Goal: Use online tool/utility: Utilize a website feature to perform a specific function

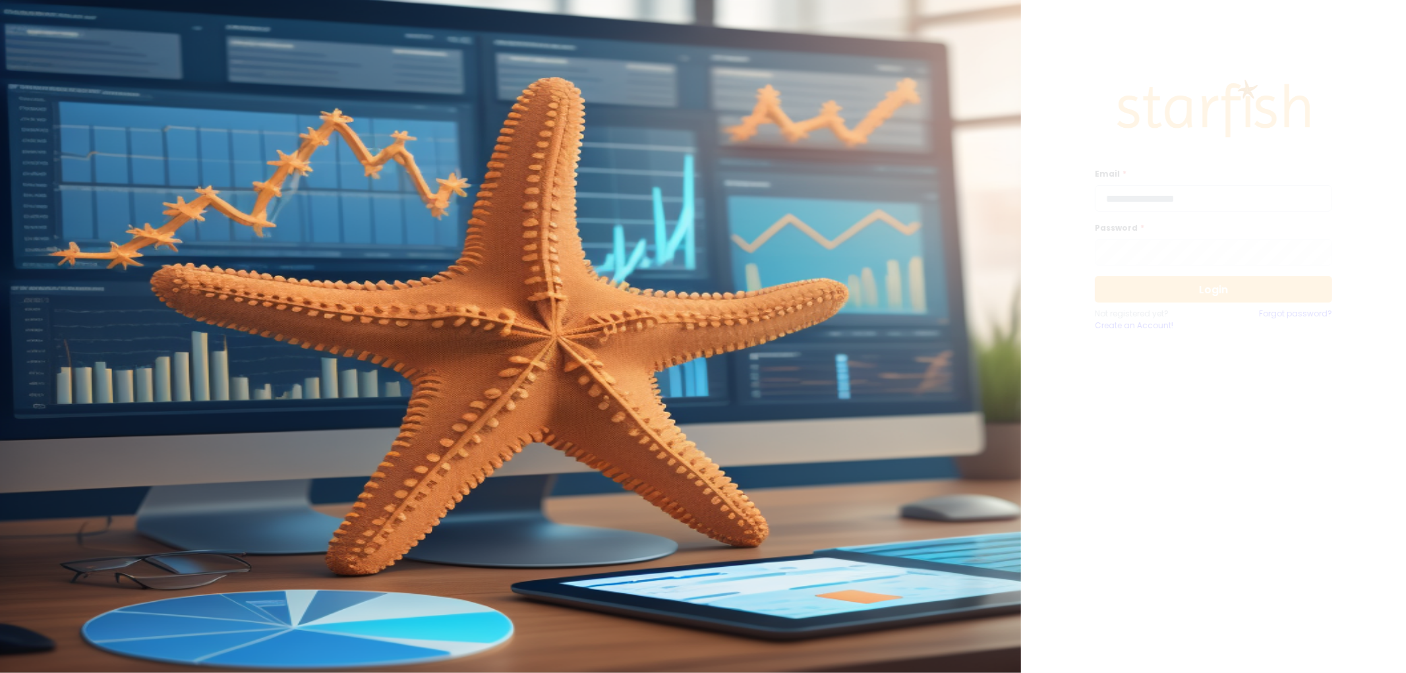
click at [1262, 210] on input "email" at bounding box center [1213, 198] width 237 height 26
type input "**********"
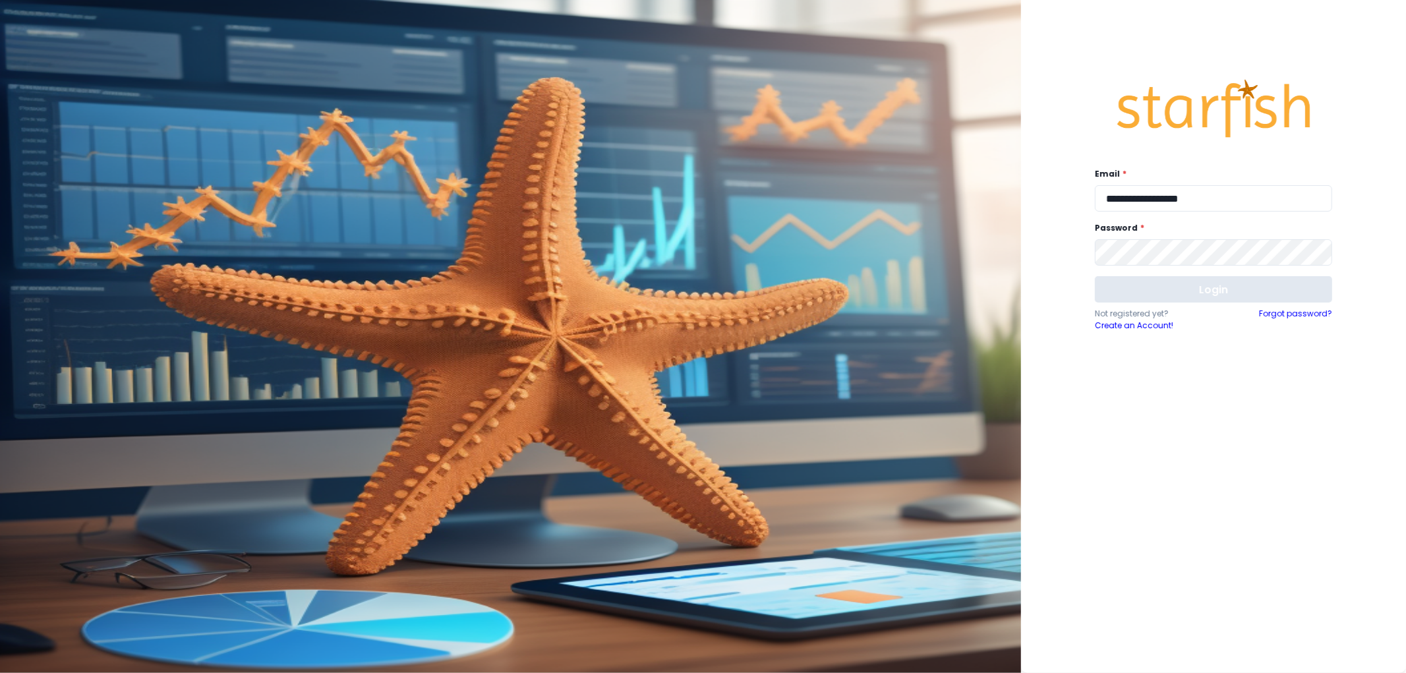
click at [1218, 295] on button "Login" at bounding box center [1213, 289] width 237 height 26
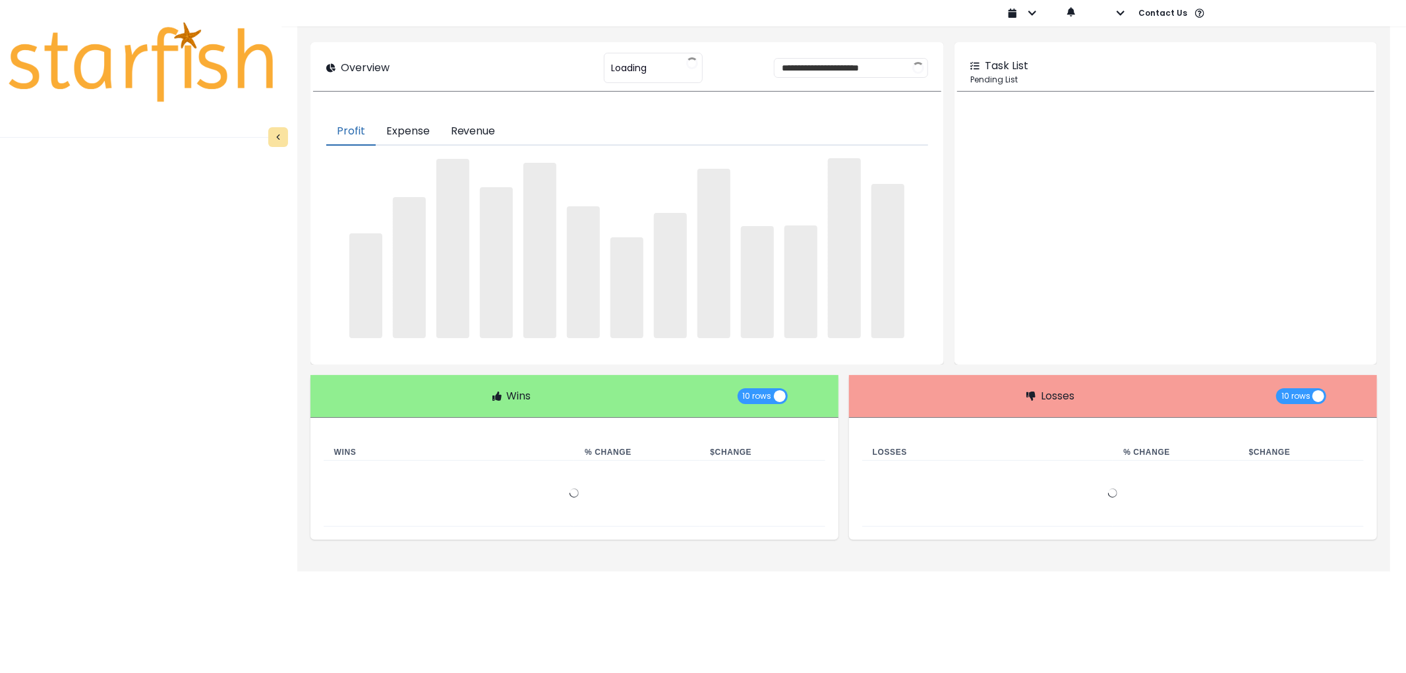
type input "********"
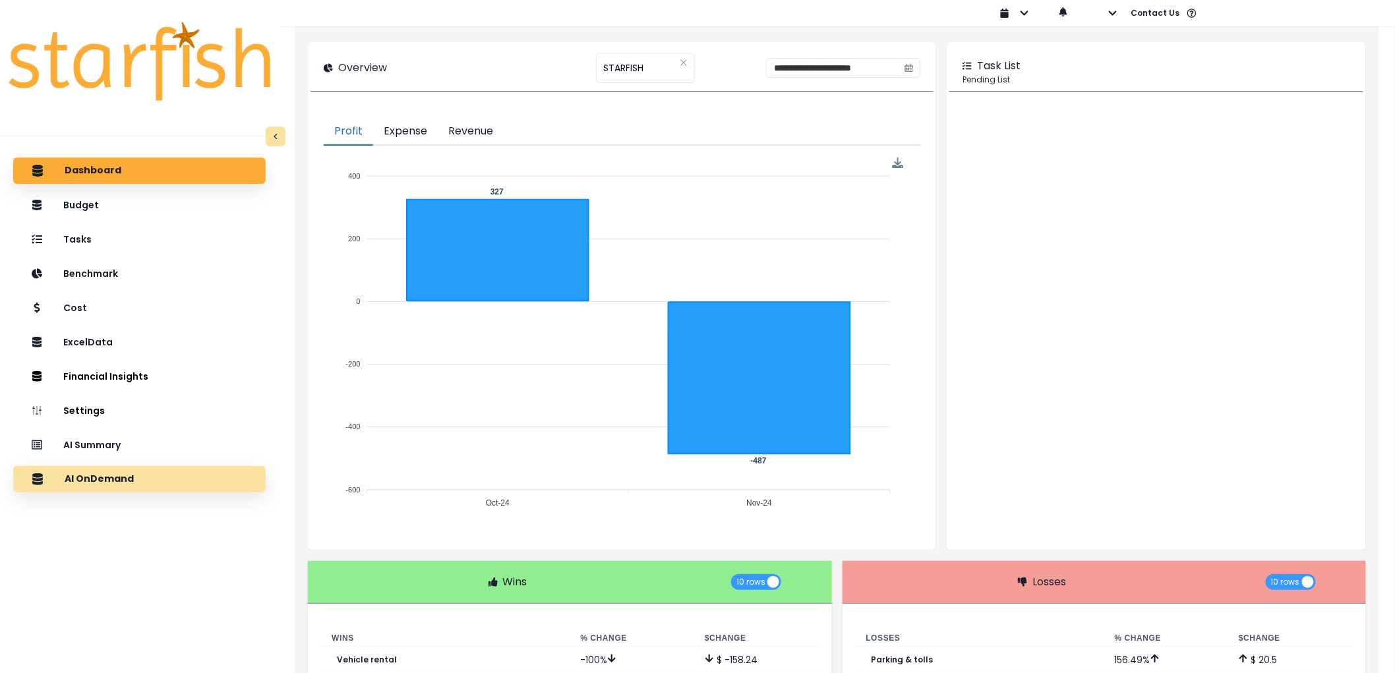
click at [147, 485] on div "AI OnDemand" at bounding box center [139, 479] width 231 height 28
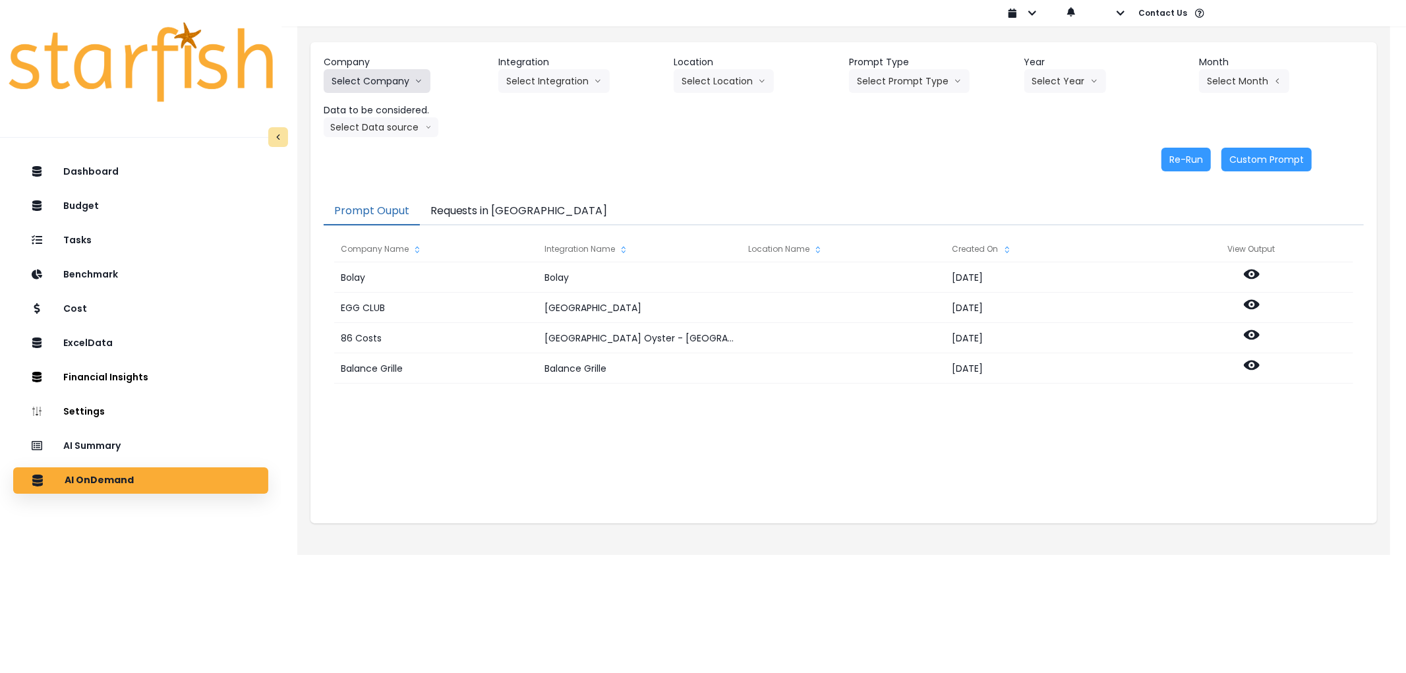
click at [402, 88] on button "Select Company" at bounding box center [377, 81] width 107 height 24
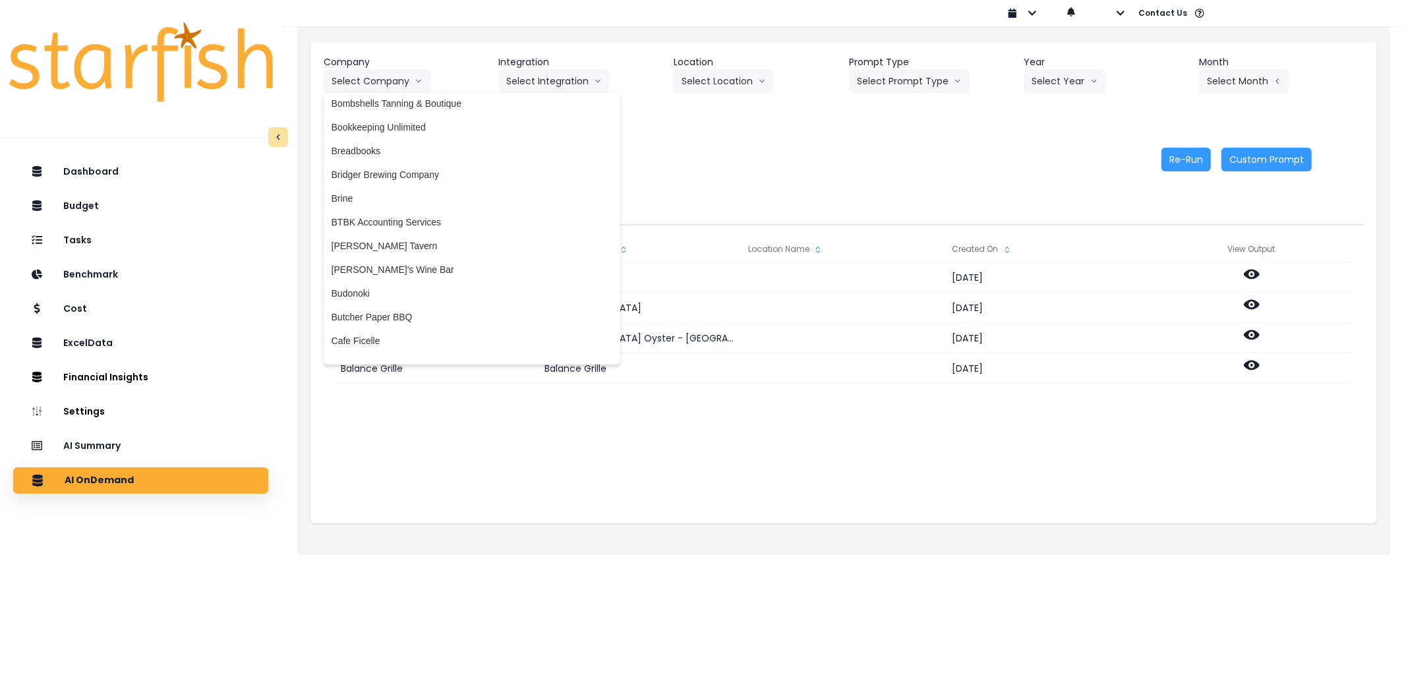
scroll to position [439, 0]
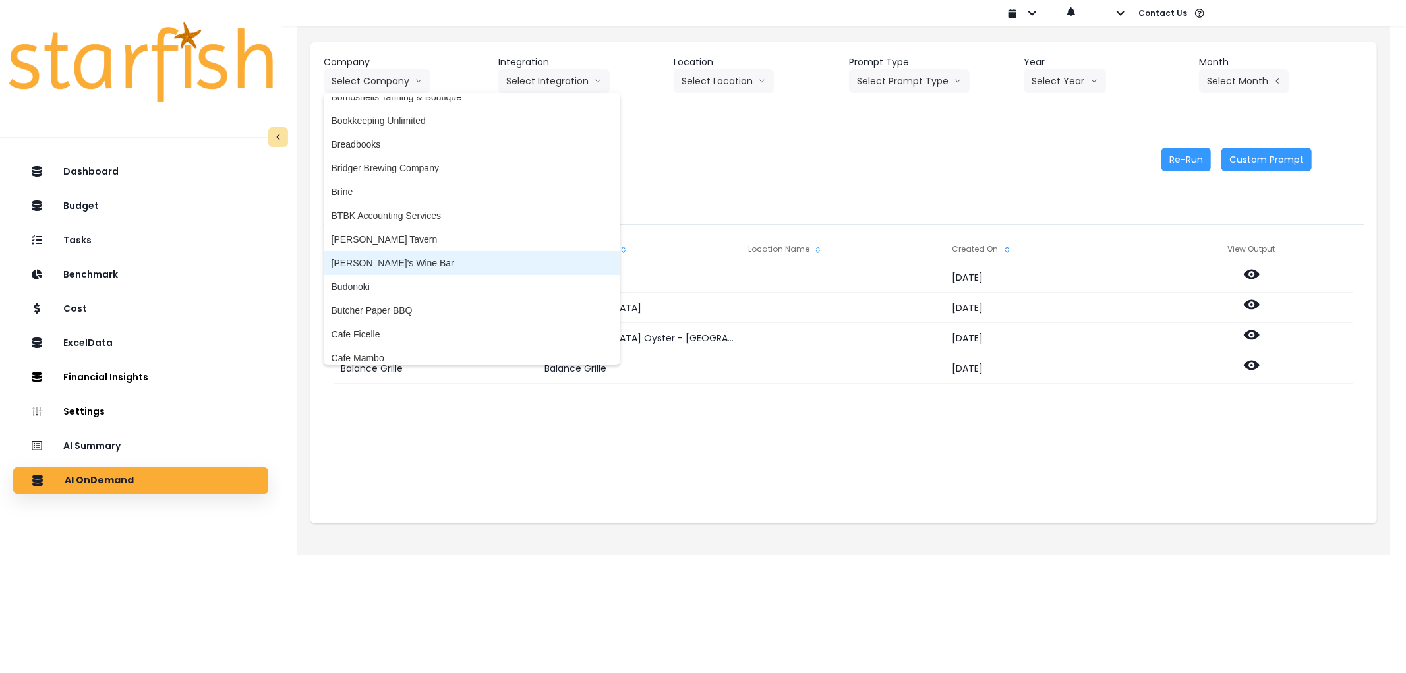
click at [420, 259] on span "[PERSON_NAME]'s Wine Bar" at bounding box center [472, 262] width 281 height 13
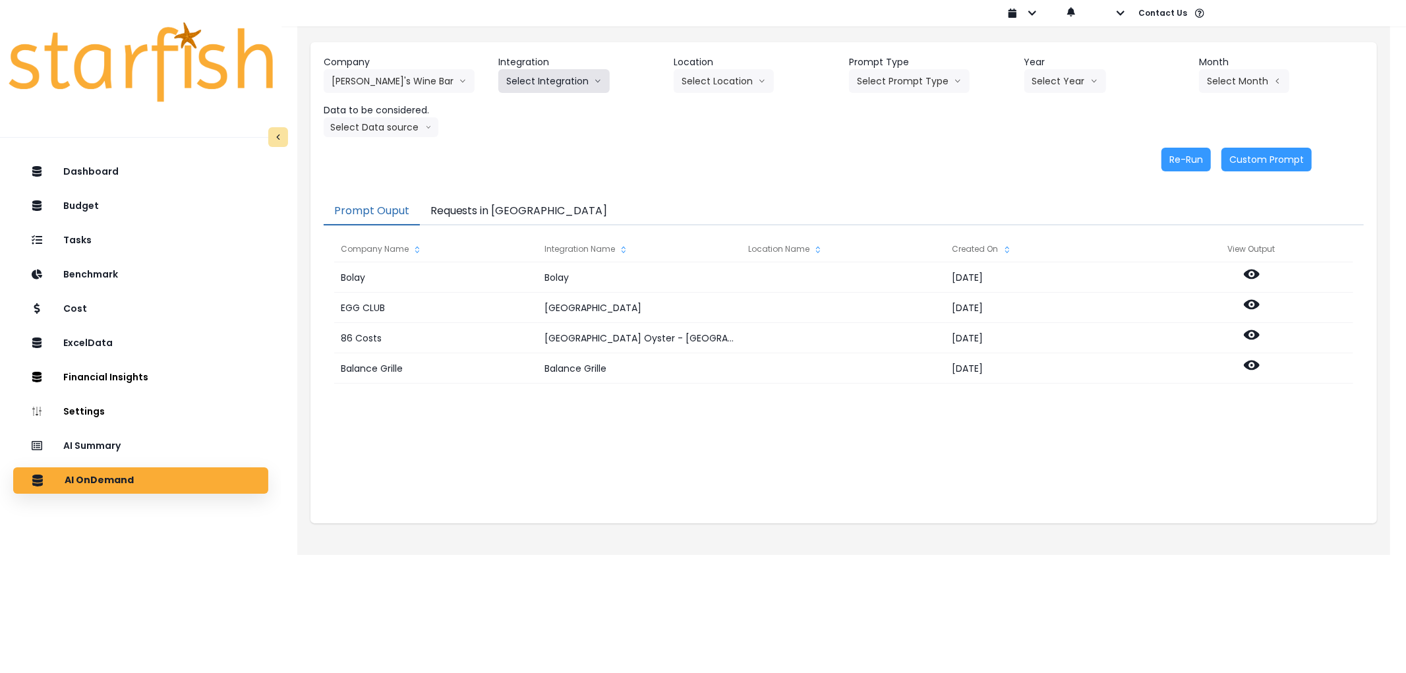
click at [559, 80] on button "Select Integration" at bounding box center [553, 81] width 111 height 24
click at [549, 106] on span "Quick Books" at bounding box center [532, 108] width 52 height 13
click at [924, 73] on button "Select Prompt Type" at bounding box center [909, 81] width 121 height 24
click at [890, 148] on li "Error Task" at bounding box center [894, 156] width 90 height 24
click at [1069, 93] on div "Company [PERSON_NAME]'s Wine Bar 86 Costs Asti Bagel Cafe Balance Grille Bald G…" at bounding box center [844, 96] width 1040 height 82
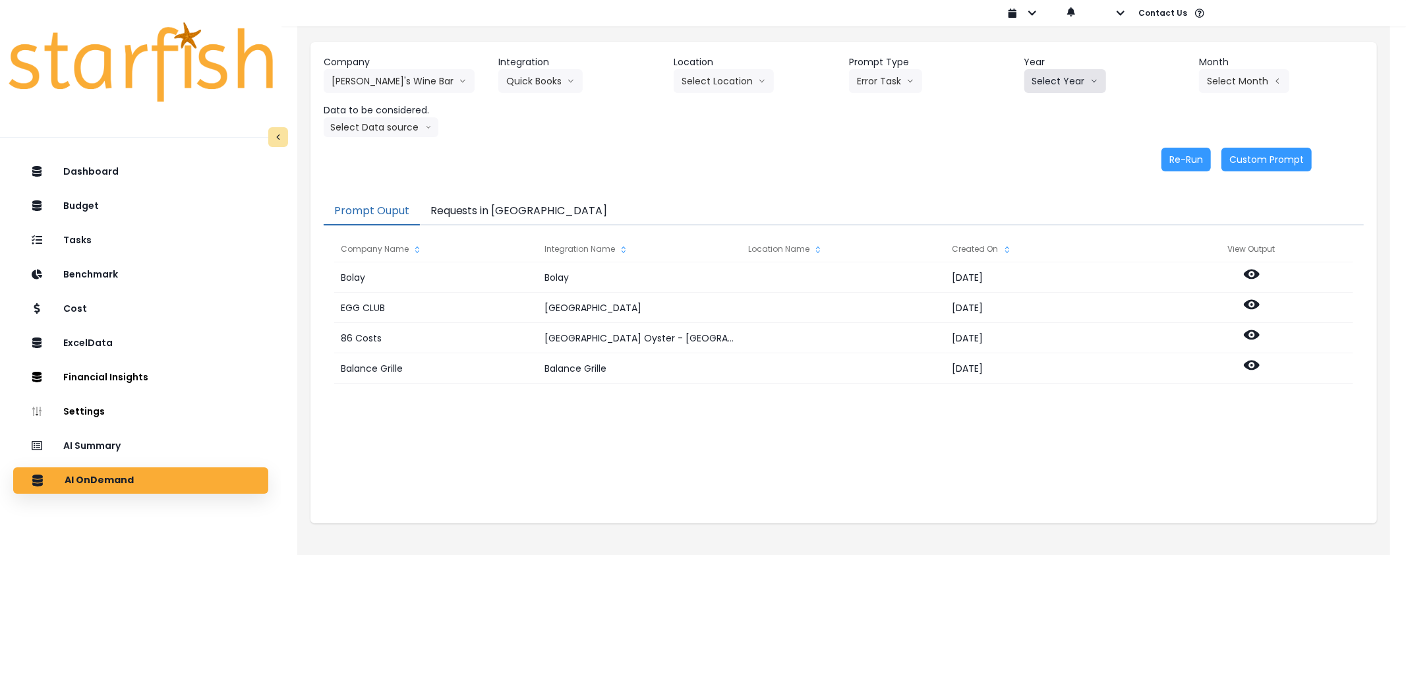
click at [1068, 90] on button "Select Year" at bounding box center [1065, 81] width 82 height 24
click at [1026, 152] on li "2025" at bounding box center [1042, 156] width 36 height 24
click at [1239, 78] on button "Select Month" at bounding box center [1244, 81] width 90 height 24
click at [1165, 139] on li "March" at bounding box center [1179, 133] width 42 height 24
click at [371, 135] on button "Select Data source" at bounding box center [381, 127] width 115 height 20
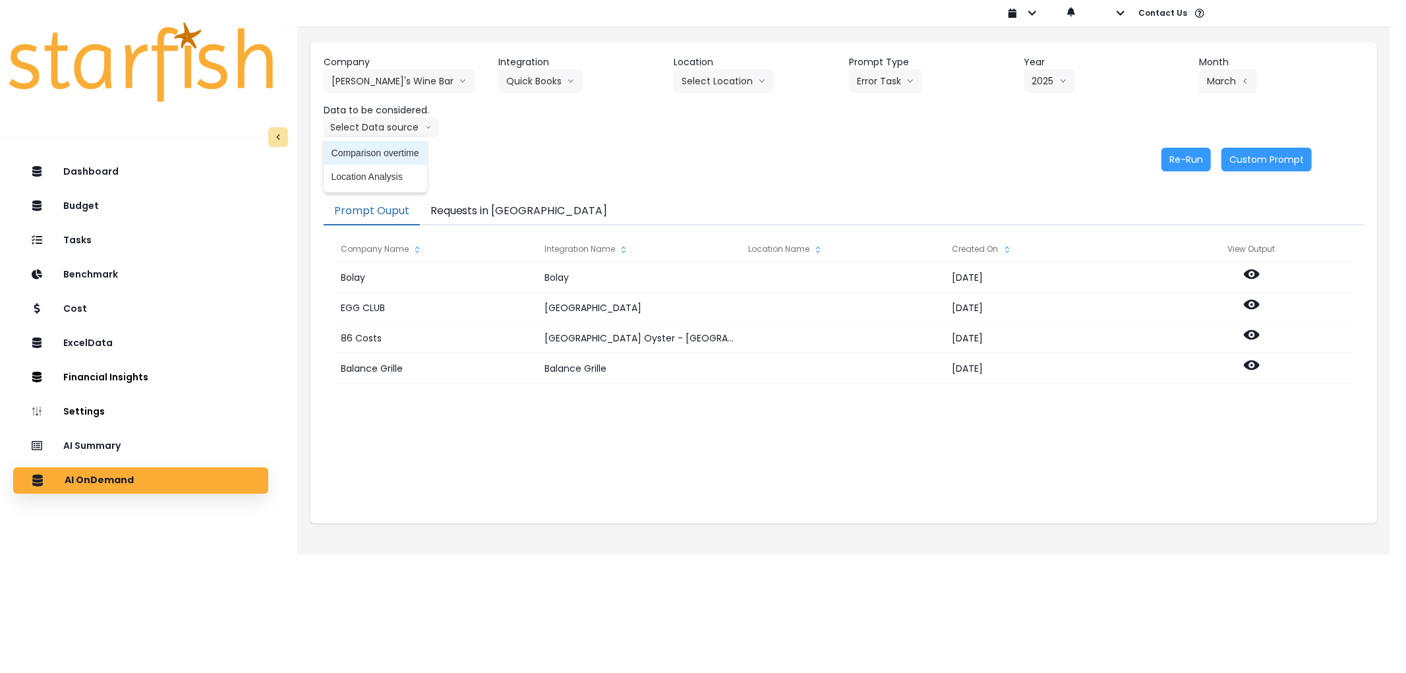
click at [376, 152] on span "Comparison overtime" at bounding box center [376, 152] width 88 height 13
click at [1216, 167] on div "Re-Run Custom Prompt" at bounding box center [818, 160] width 988 height 24
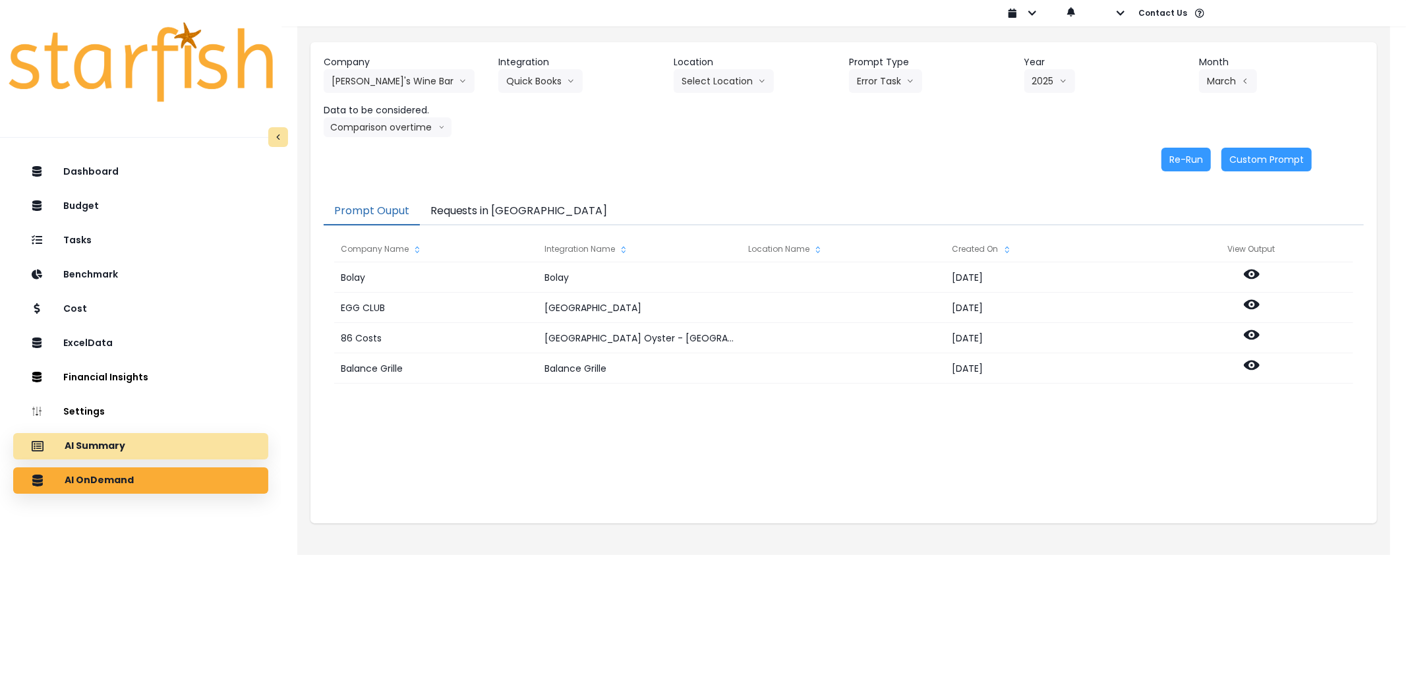
click at [117, 455] on div "AI Summary" at bounding box center [141, 446] width 234 height 28
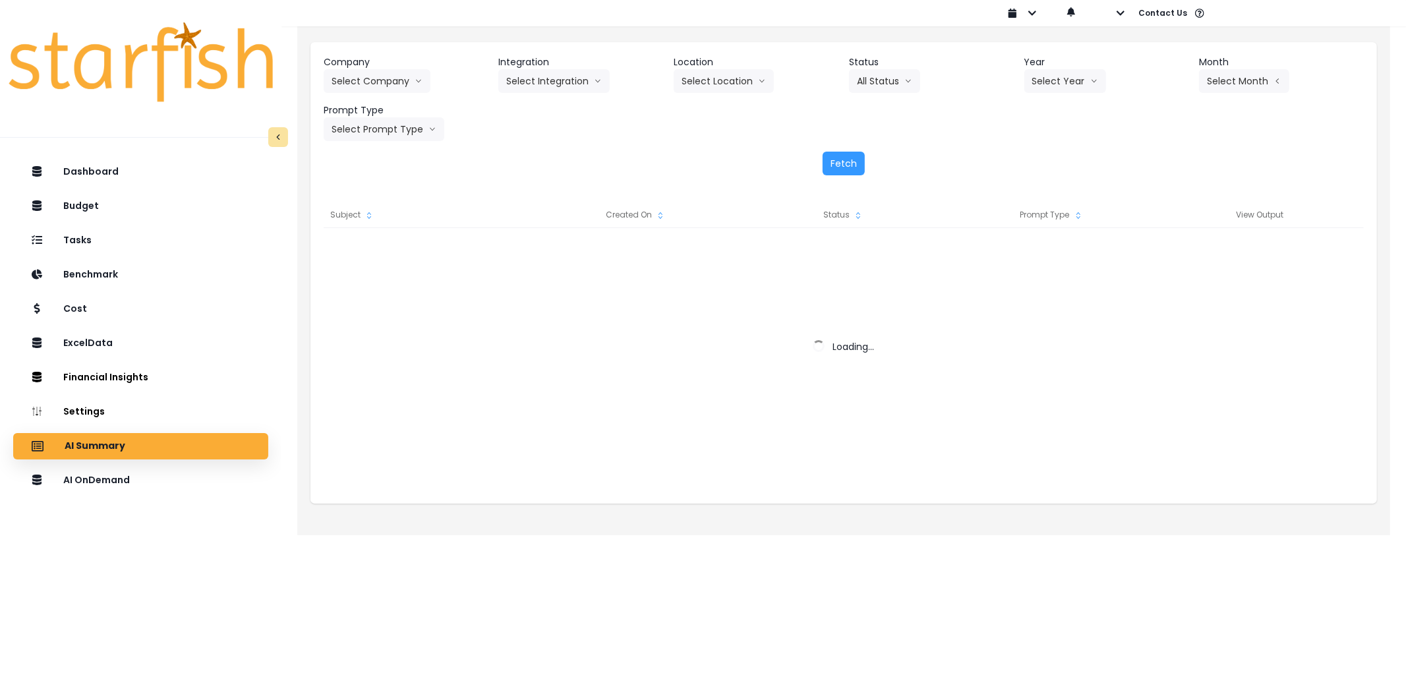
click at [388, 66] on header "Company" at bounding box center [406, 62] width 165 height 14
click at [398, 80] on button "Select Company" at bounding box center [377, 81] width 107 height 24
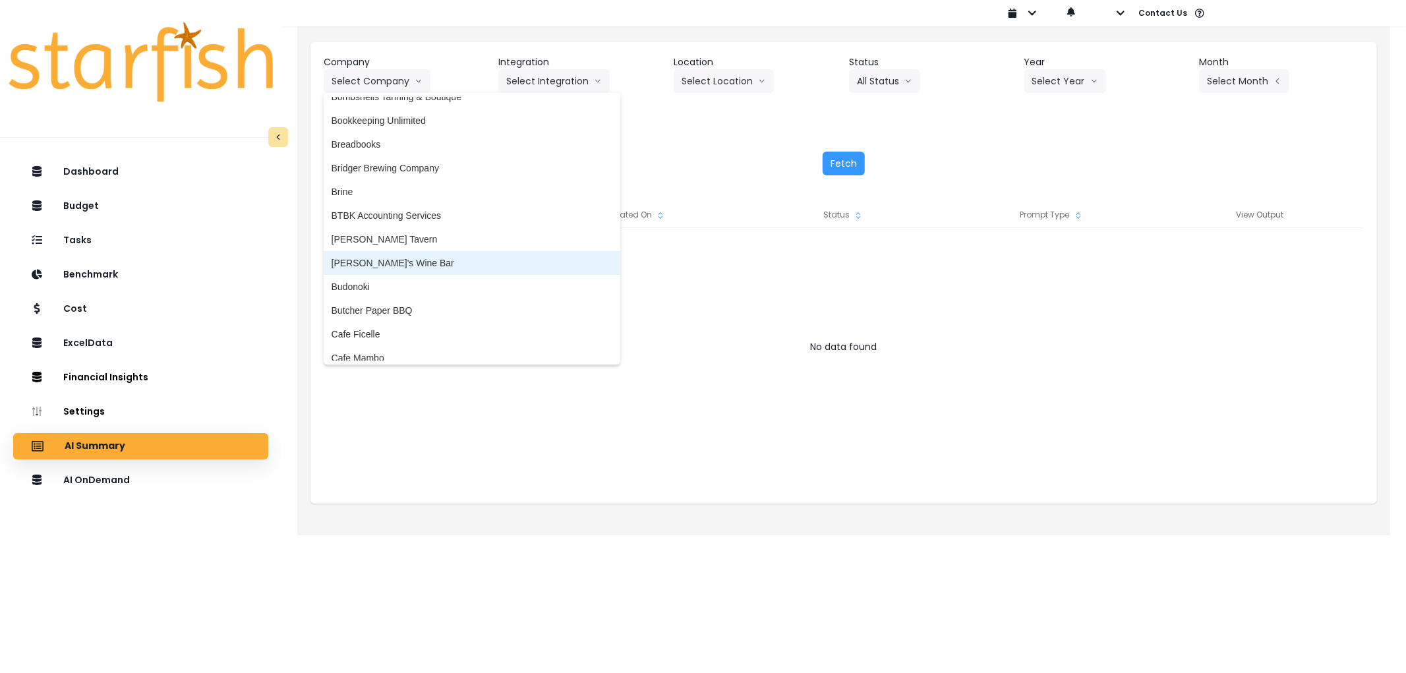
click at [387, 260] on span "[PERSON_NAME]'s Wine Bar" at bounding box center [472, 262] width 281 height 13
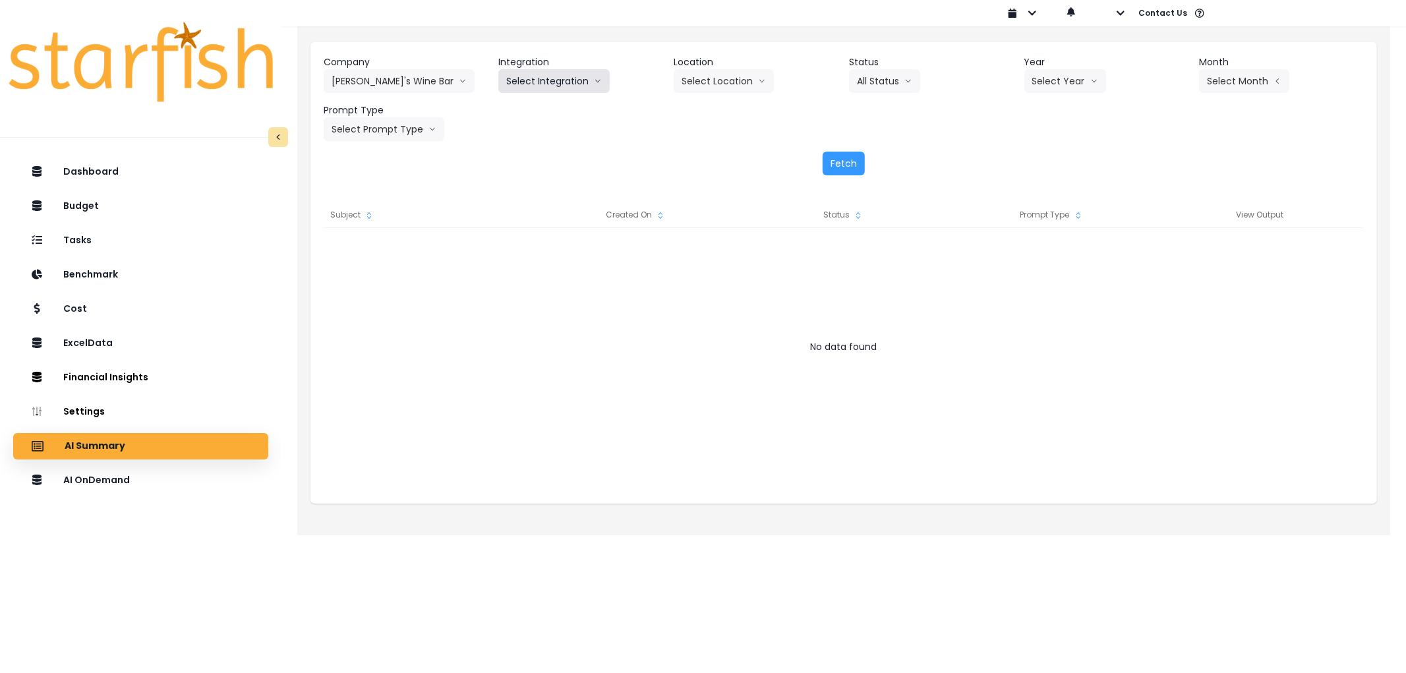
click at [559, 82] on button "Select Integration" at bounding box center [553, 81] width 111 height 24
click at [550, 104] on span "Quick Books" at bounding box center [532, 108] width 52 height 13
click at [759, 71] on button "Select Location" at bounding box center [724, 81] width 100 height 24
click at [867, 81] on button "All Status" at bounding box center [884, 81] width 71 height 24
click at [1057, 84] on button "Select Year" at bounding box center [1065, 81] width 82 height 24
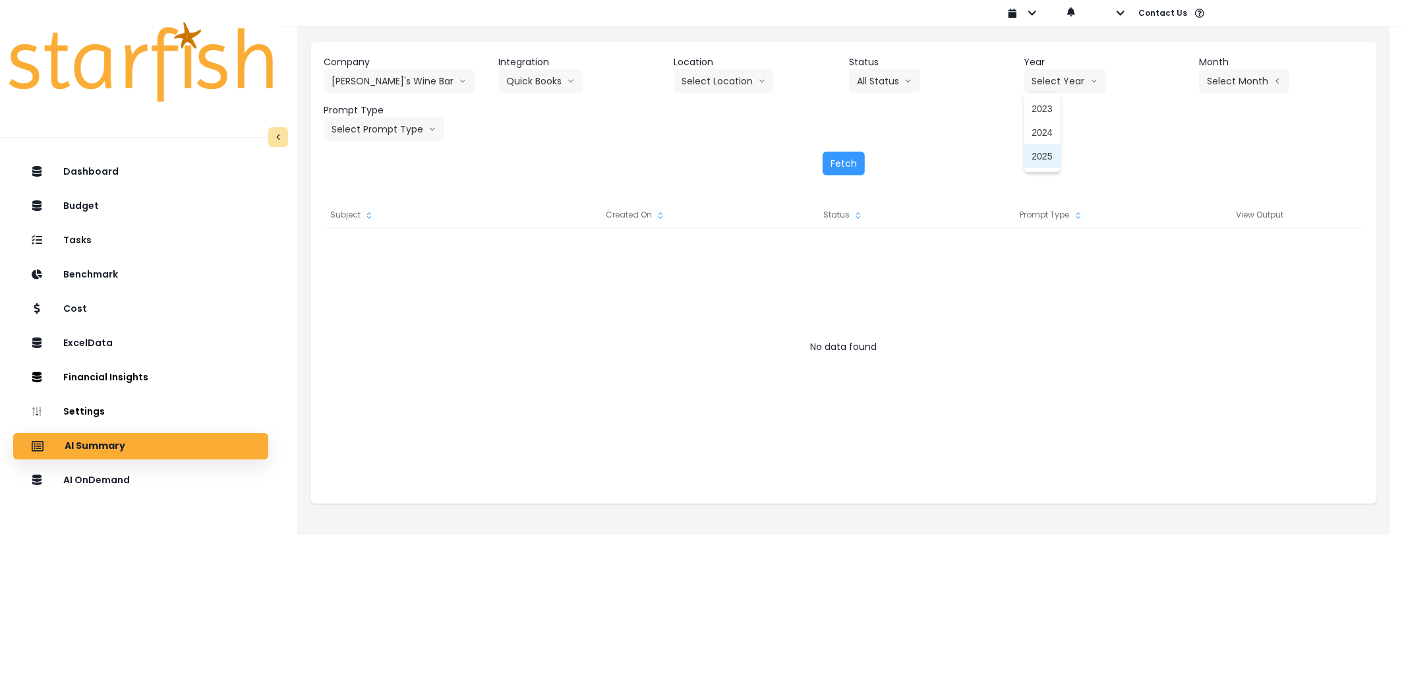
click at [1052, 161] on span "2025" at bounding box center [1042, 156] width 20 height 13
click at [1281, 80] on button "Select Month" at bounding box center [1244, 81] width 90 height 24
click at [1166, 133] on span "March" at bounding box center [1179, 132] width 26 height 13
click at [386, 134] on button "Select Prompt Type" at bounding box center [384, 129] width 121 height 24
click at [359, 220] on li "Error Task" at bounding box center [369, 228] width 90 height 24
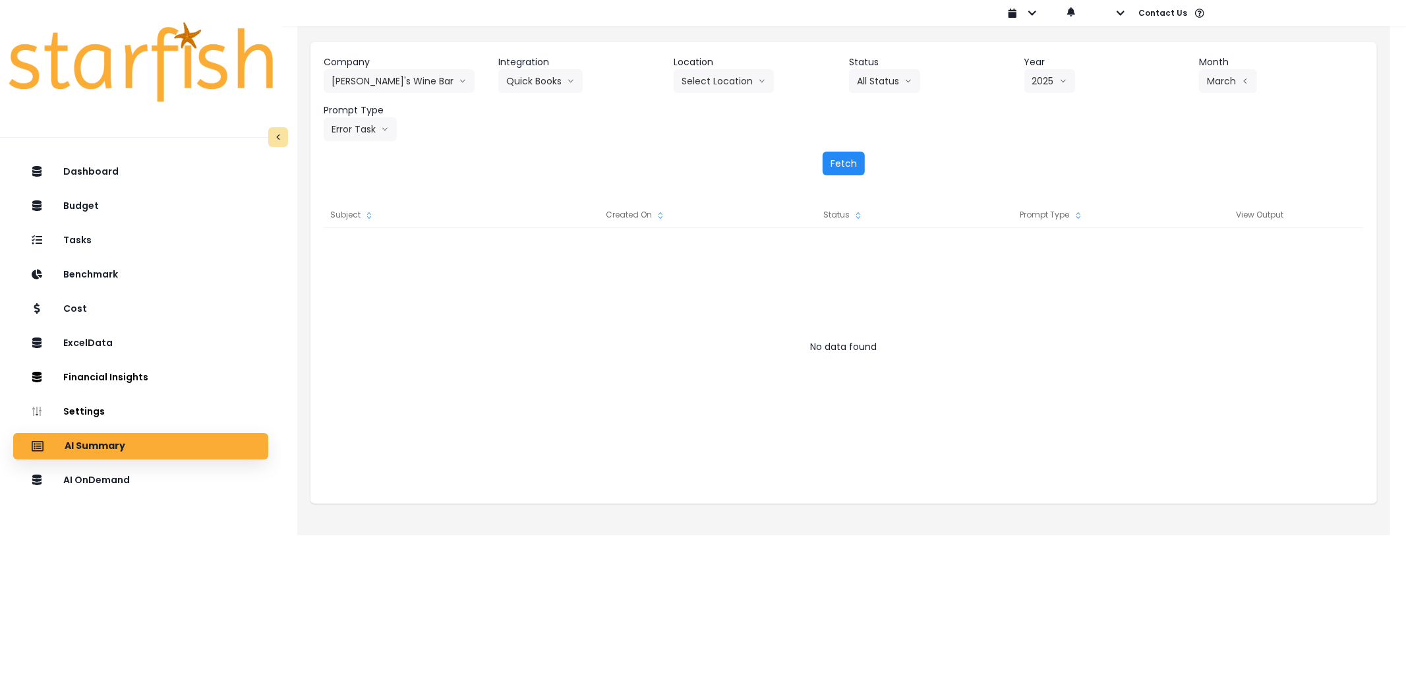
click at [831, 167] on button "Fetch" at bounding box center [844, 164] width 42 height 24
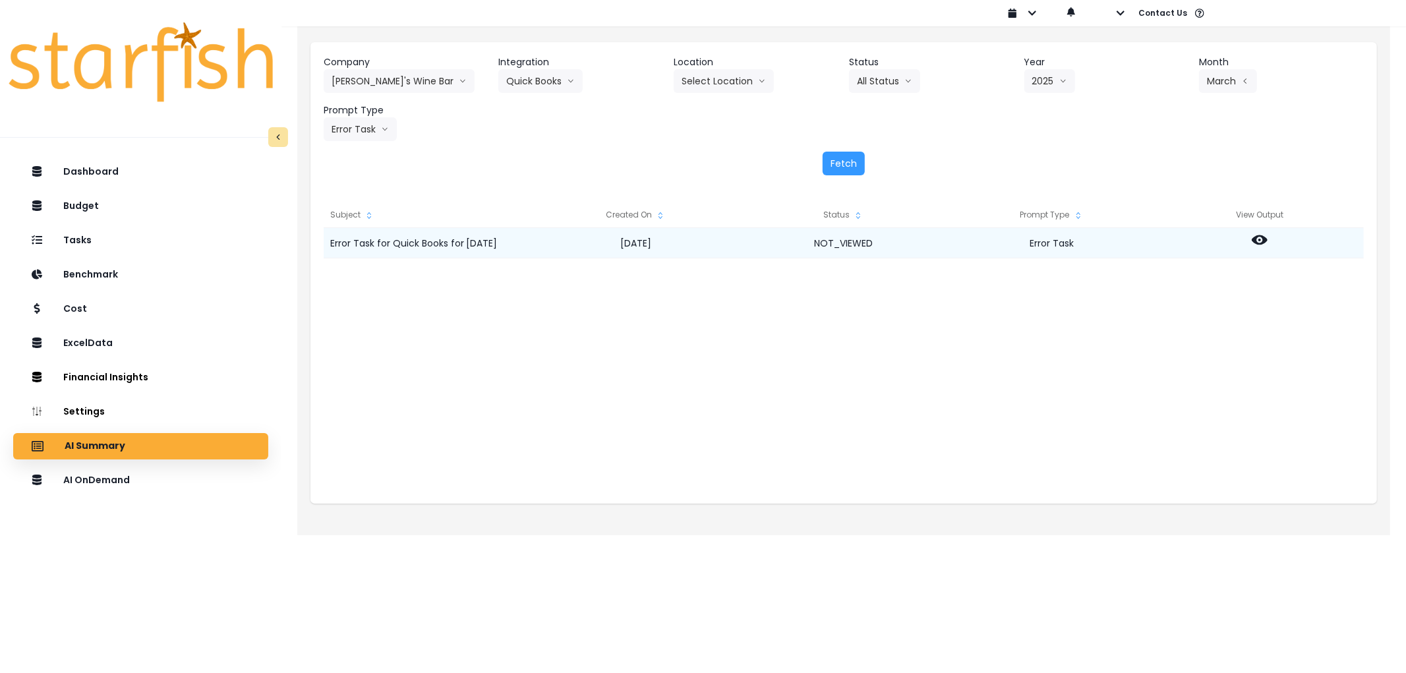
click at [1262, 242] on icon at bounding box center [1260, 240] width 16 height 10
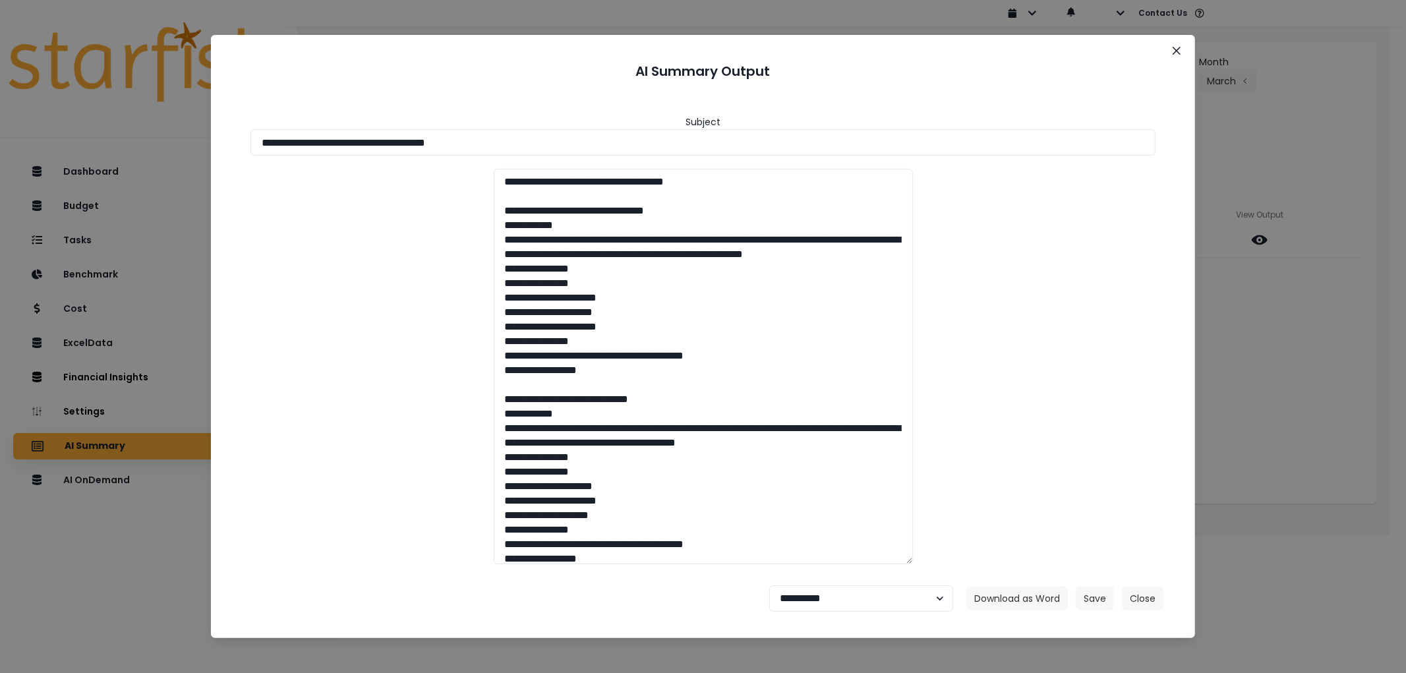
drag, startPoint x: 561, startPoint y: 146, endPoint x: 50, endPoint y: 166, distance: 511.3
click at [50, 166] on div "**********" at bounding box center [703, 336] width 1406 height 673
click at [1007, 590] on button "Download as Word" at bounding box center [1017, 599] width 102 height 24
click at [867, 604] on select "**********" at bounding box center [861, 598] width 184 height 26
select select "********"
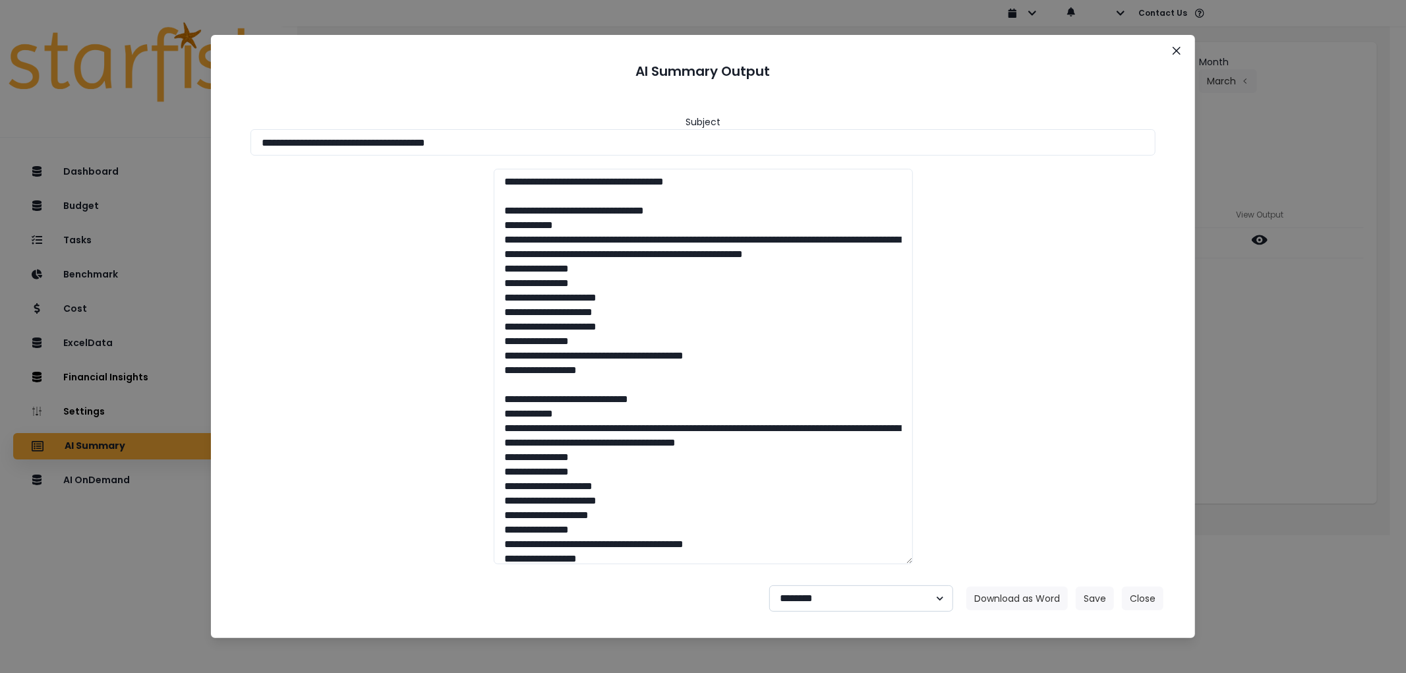
click at [769, 585] on select "**********" at bounding box center [861, 598] width 184 height 26
click at [1086, 603] on button "Save" at bounding box center [1095, 599] width 38 height 24
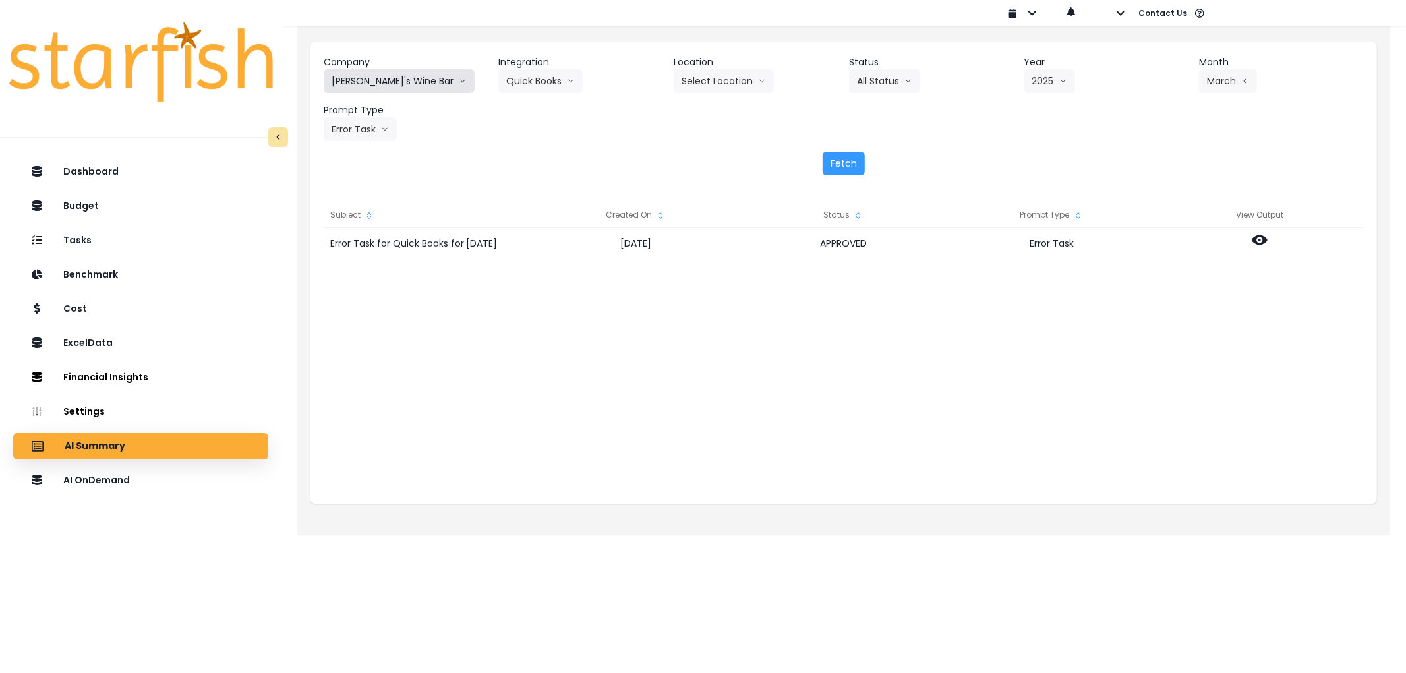
click at [380, 92] on button "[PERSON_NAME]'s Wine Bar" at bounding box center [399, 81] width 151 height 24
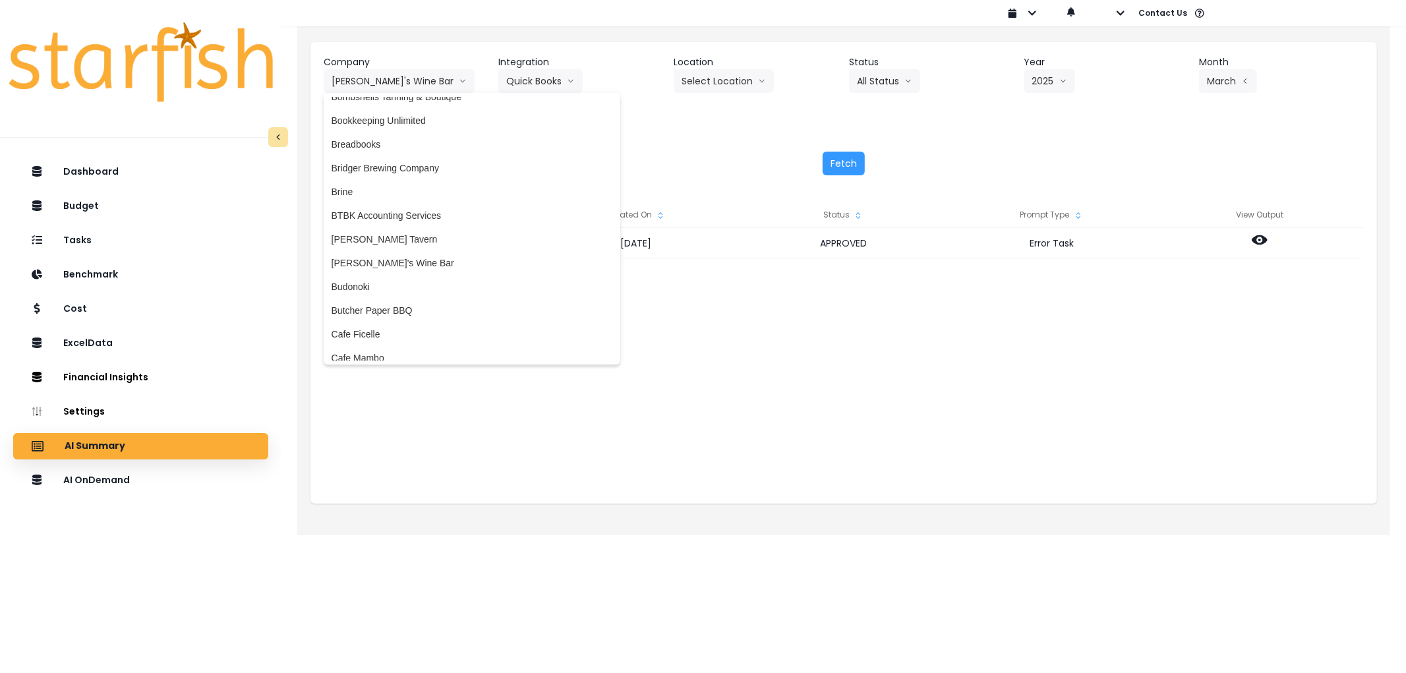
scroll to position [0, 0]
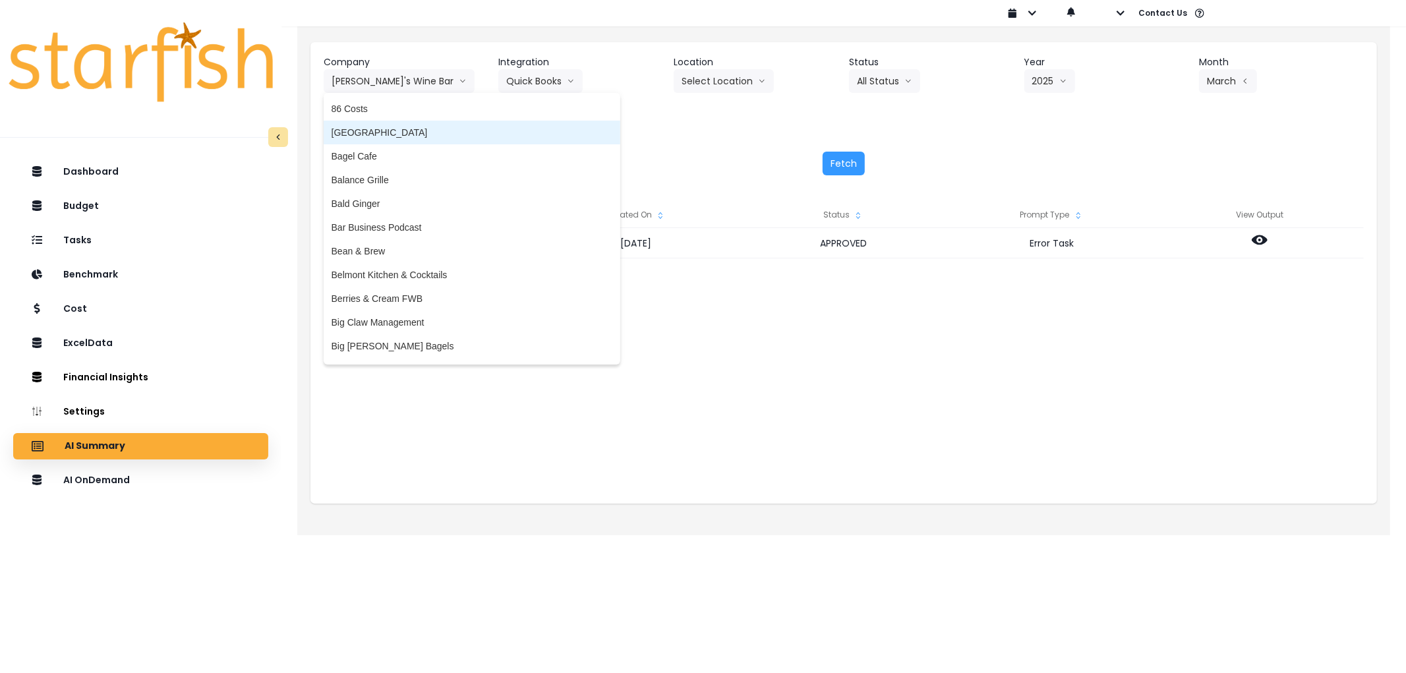
click at [415, 129] on span "[GEOGRAPHIC_DATA]" at bounding box center [472, 132] width 281 height 13
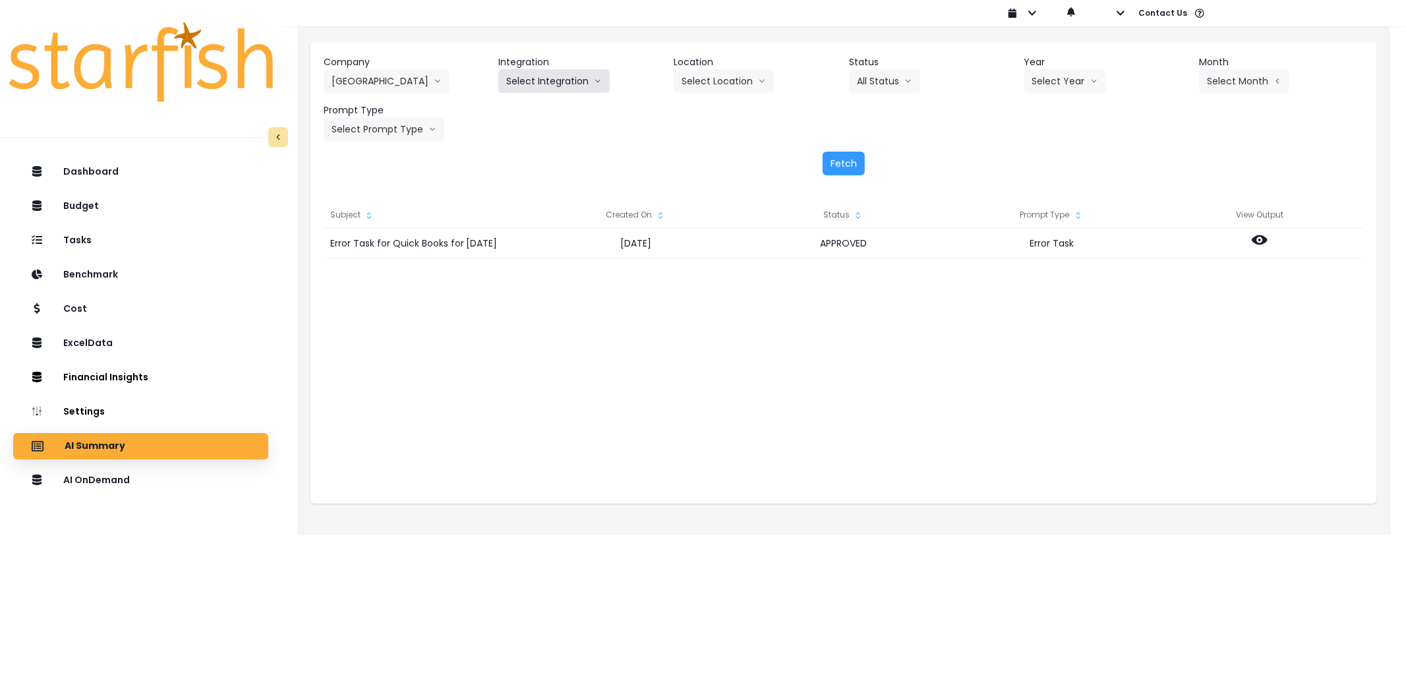
click at [552, 70] on button "Select Integration" at bounding box center [553, 81] width 111 height 24
click at [541, 102] on span "[PERSON_NAME]" at bounding box center [544, 108] width 76 height 13
click at [1075, 88] on button "Select Year" at bounding box center [1065, 81] width 82 height 24
click at [1045, 155] on span "2025" at bounding box center [1042, 156] width 20 height 13
click at [1241, 80] on button "Select Month" at bounding box center [1244, 81] width 90 height 24
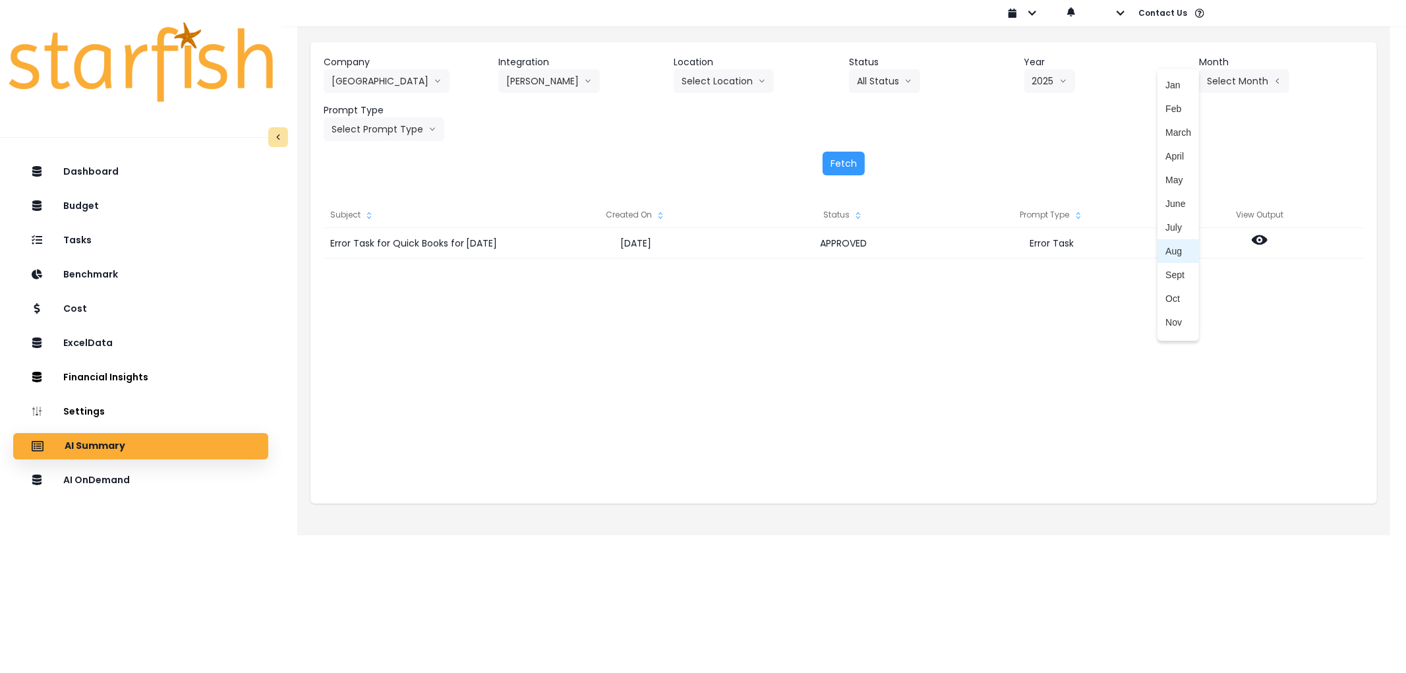
click at [1172, 249] on span "Aug" at bounding box center [1179, 251] width 26 height 13
click at [394, 127] on button "Select Prompt Type" at bounding box center [384, 129] width 121 height 24
click at [346, 216] on li "Error Task" at bounding box center [369, 228] width 90 height 24
click at [845, 167] on button "Fetch" at bounding box center [844, 164] width 42 height 24
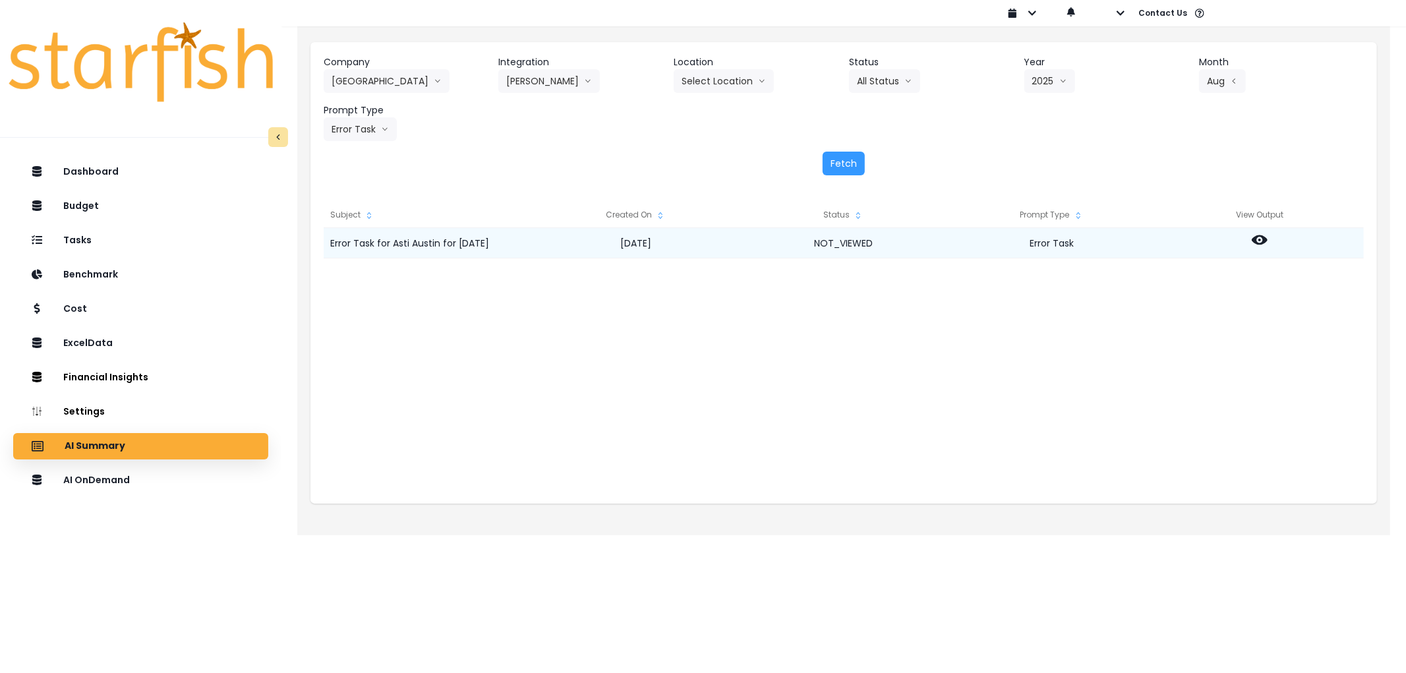
click at [1263, 245] on icon at bounding box center [1260, 240] width 16 height 16
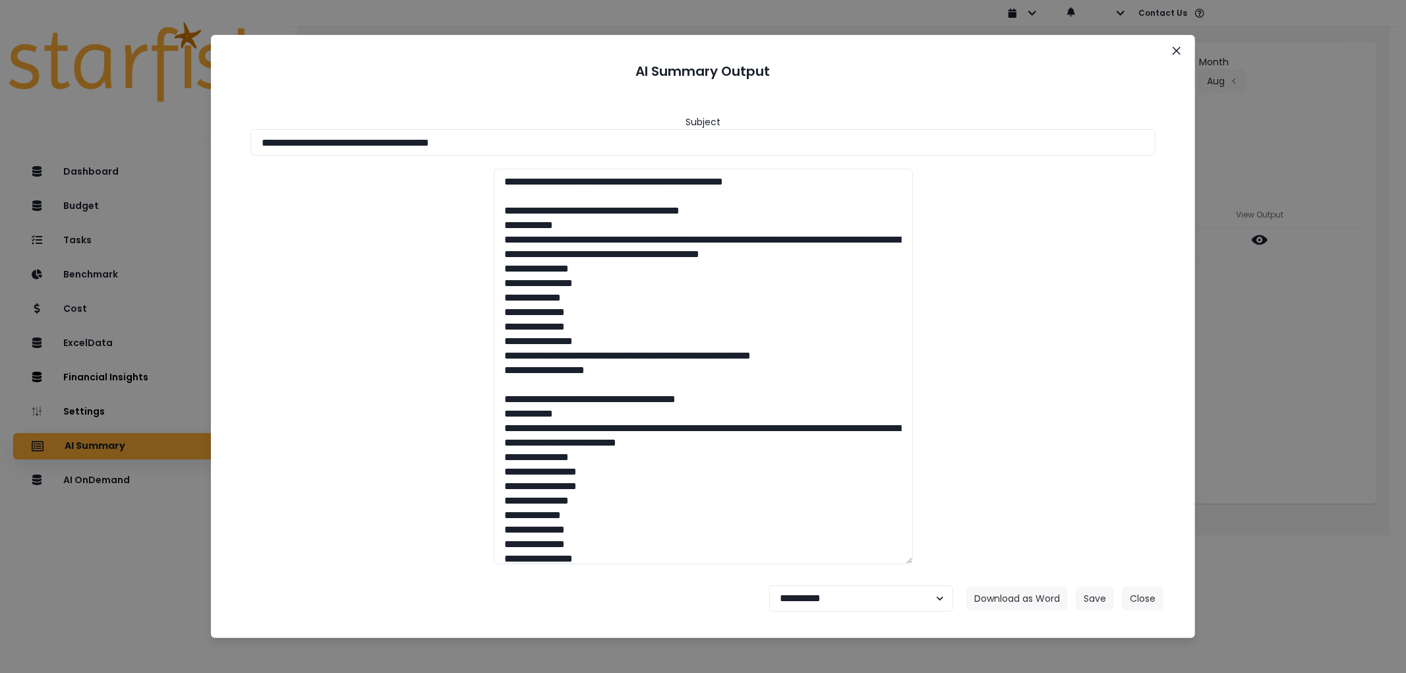
drag, startPoint x: 593, startPoint y: 134, endPoint x: 154, endPoint y: 144, distance: 439.8
click at [154, 144] on div "**********" at bounding box center [703, 336] width 1406 height 673
click at [1009, 603] on button "Download as Word" at bounding box center [1017, 599] width 102 height 24
click at [856, 599] on select "**********" at bounding box center [861, 598] width 184 height 26
select select "********"
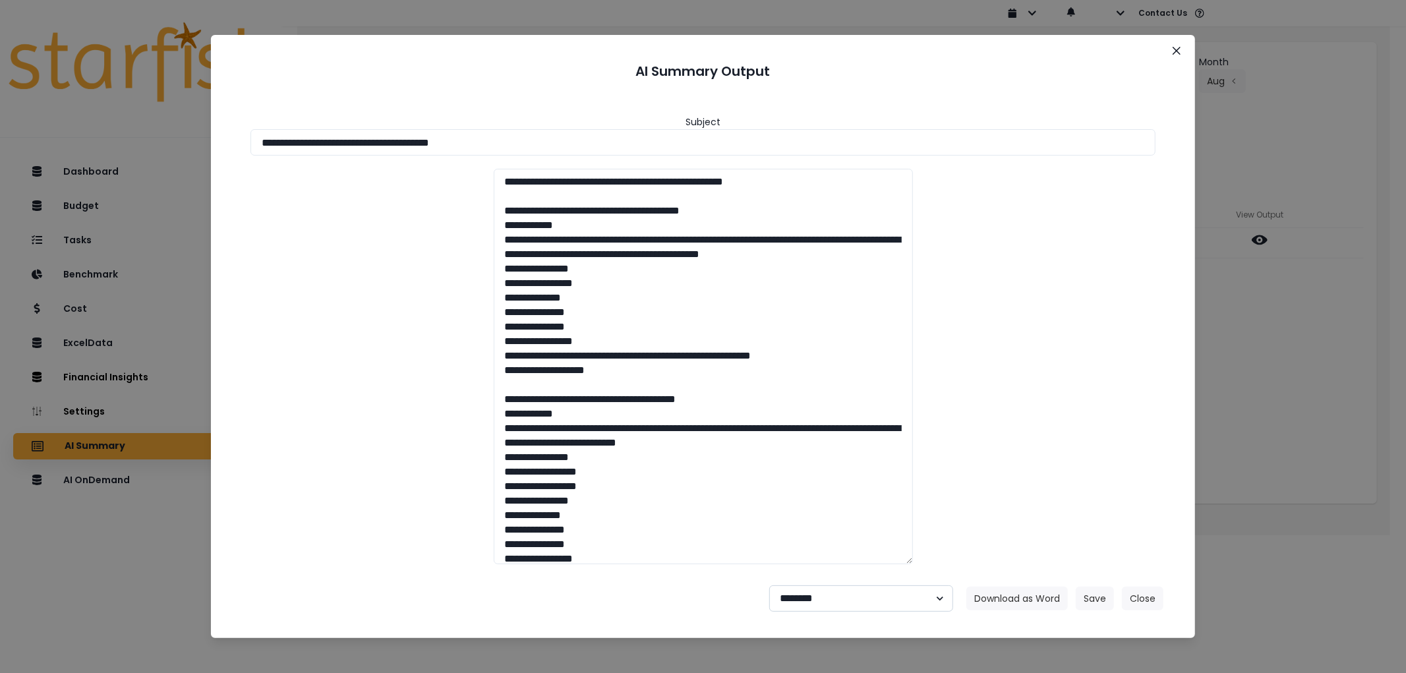
click at [769, 585] on select "**********" at bounding box center [861, 598] width 184 height 26
click at [1104, 585] on footer "**********" at bounding box center [703, 598] width 953 height 47
click at [1098, 597] on button "Save" at bounding box center [1095, 599] width 38 height 24
